Goal: Task Accomplishment & Management: Manage account settings

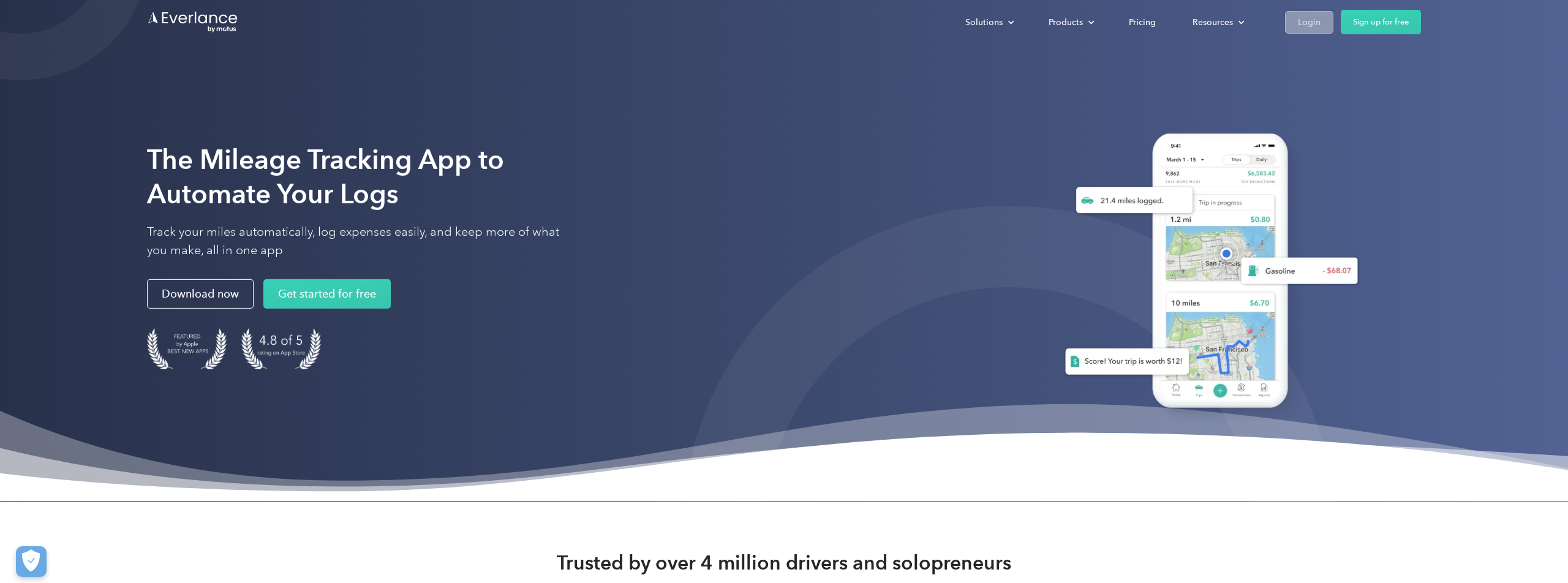
click at [1319, 19] on div "Login" at bounding box center [1309, 22] width 23 height 15
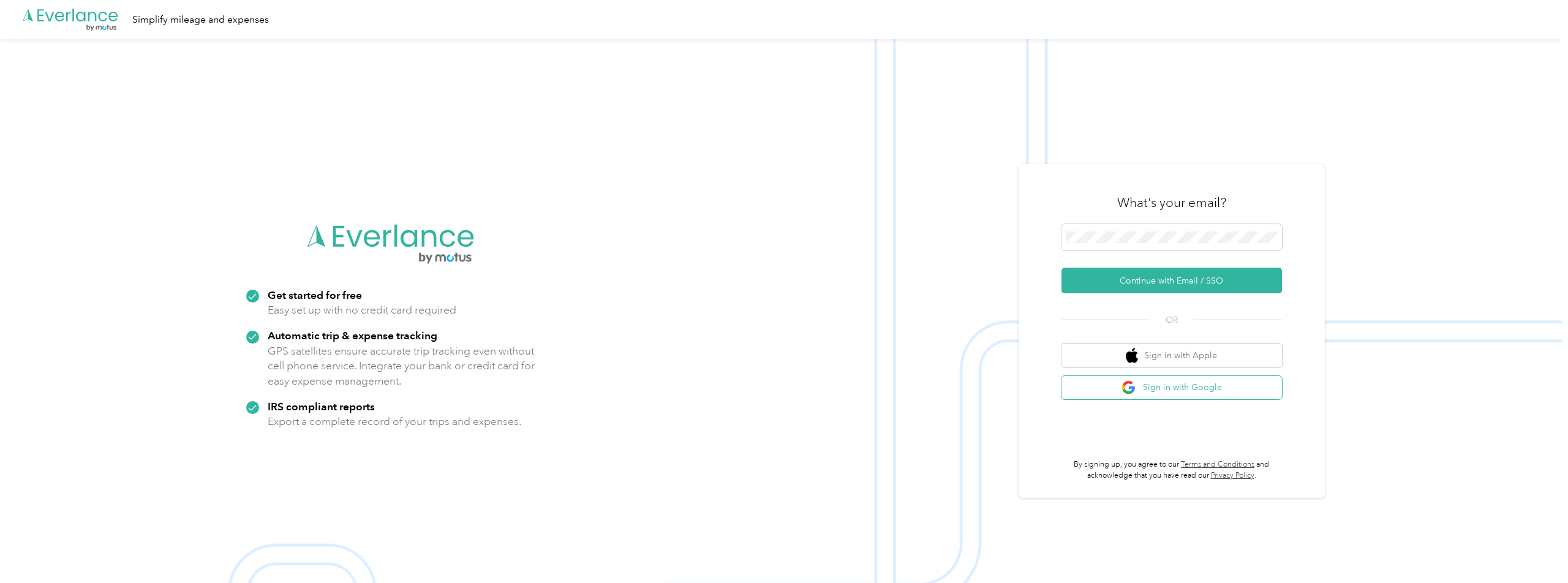
click at [1147, 391] on button "Sign in with Google" at bounding box center [1171, 387] width 220 height 24
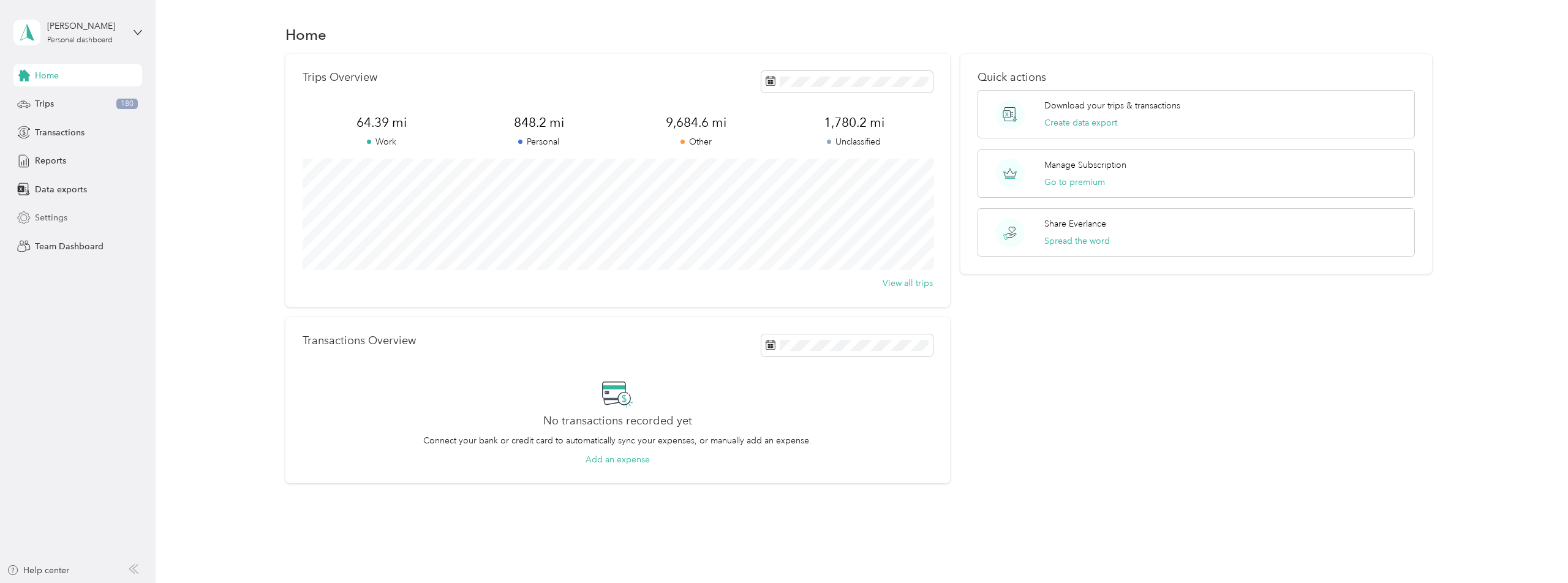
click at [59, 215] on span "Settings" at bounding box center [52, 217] width 33 height 13
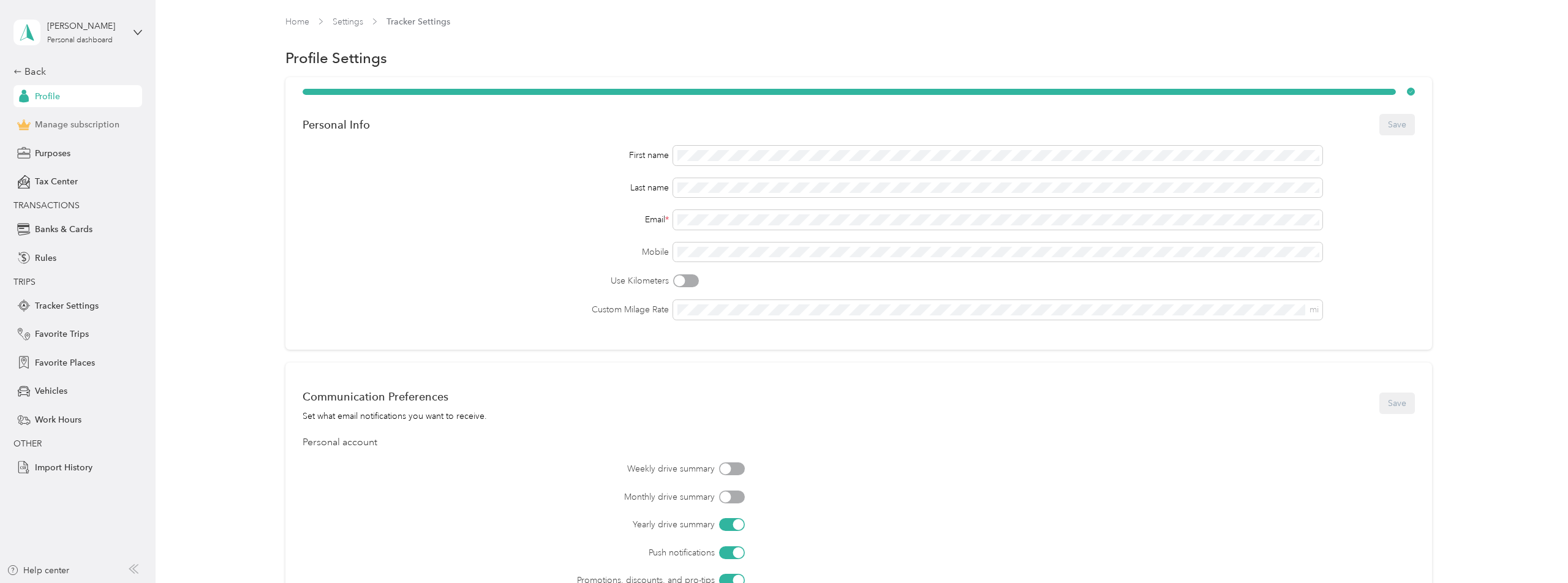
click at [70, 122] on span "Manage subscription" at bounding box center [77, 125] width 84 height 13
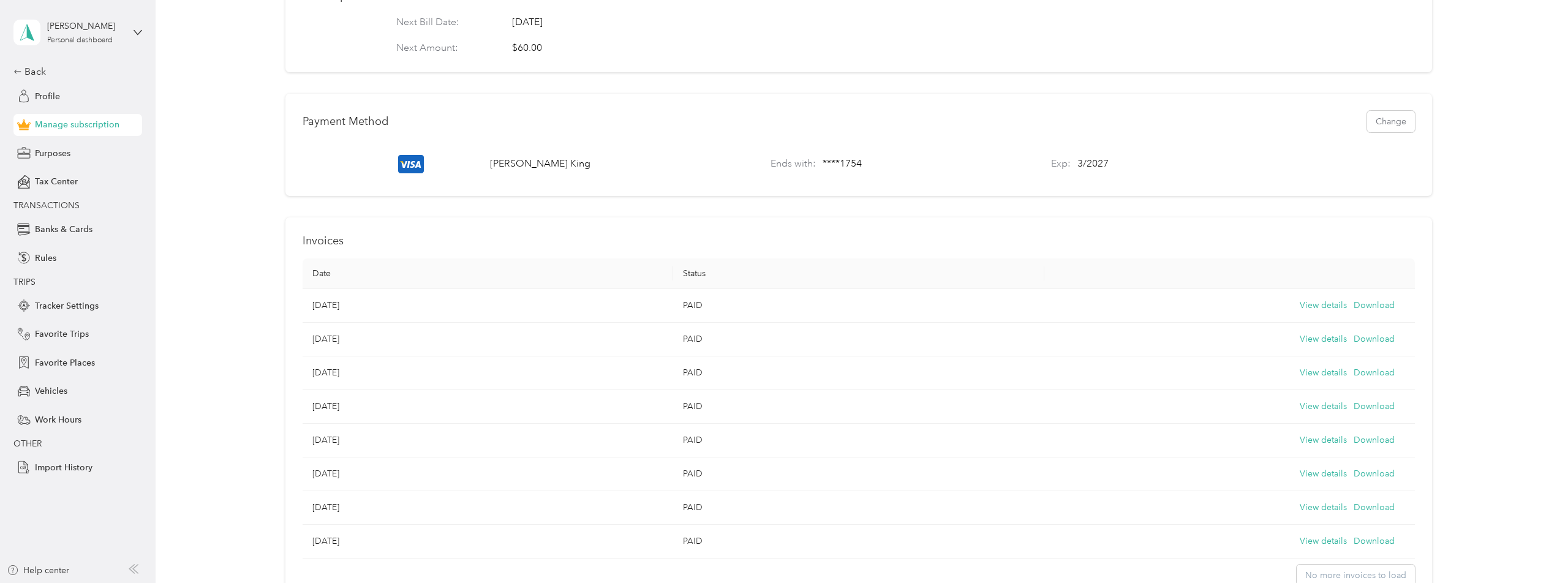
scroll to position [339, 0]
click at [1315, 307] on button "View details" at bounding box center [1323, 304] width 47 height 14
